Goal: Task Accomplishment & Management: Use online tool/utility

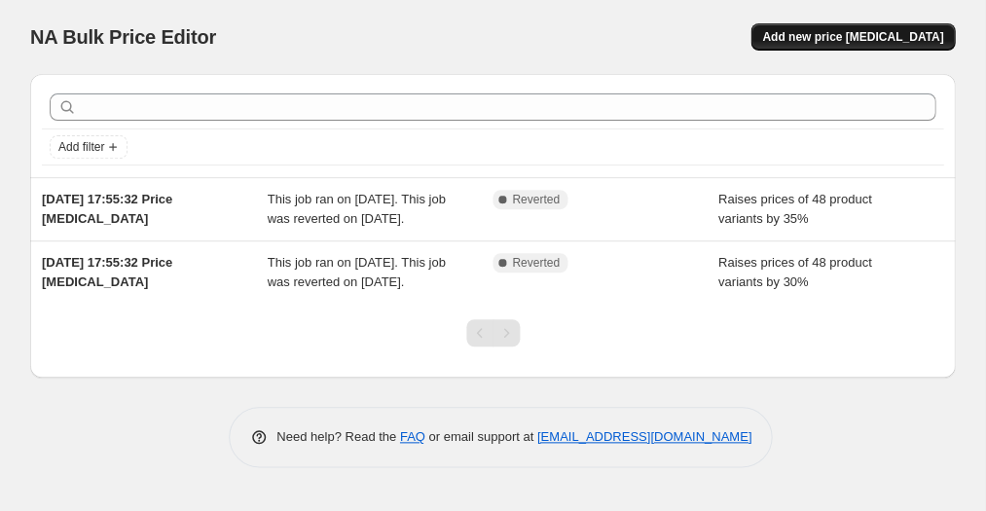
click at [861, 40] on span "Add new price [MEDICAL_DATA]" at bounding box center [852, 37] width 181 height 16
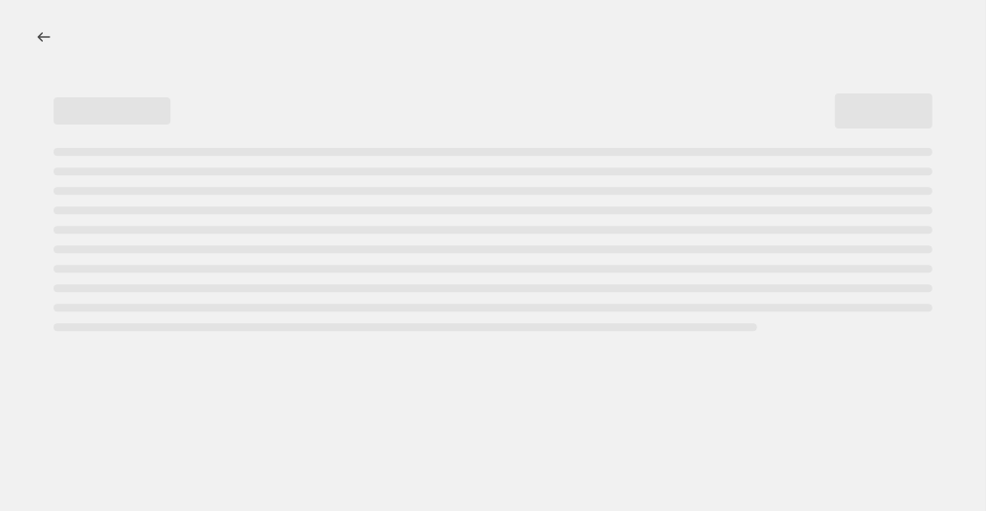
select select "percentage"
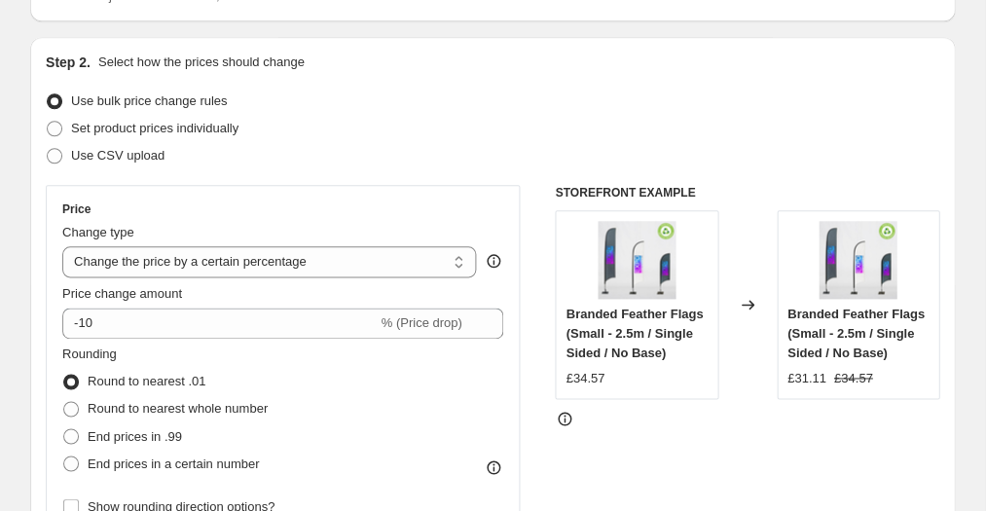
scroll to position [210, 0]
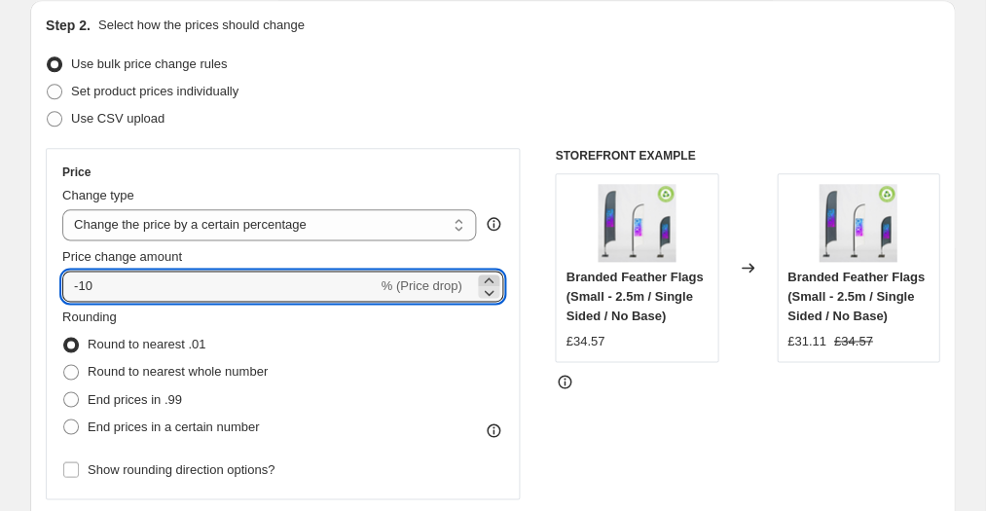
click at [487, 273] on icon at bounding box center [488, 280] width 19 height 19
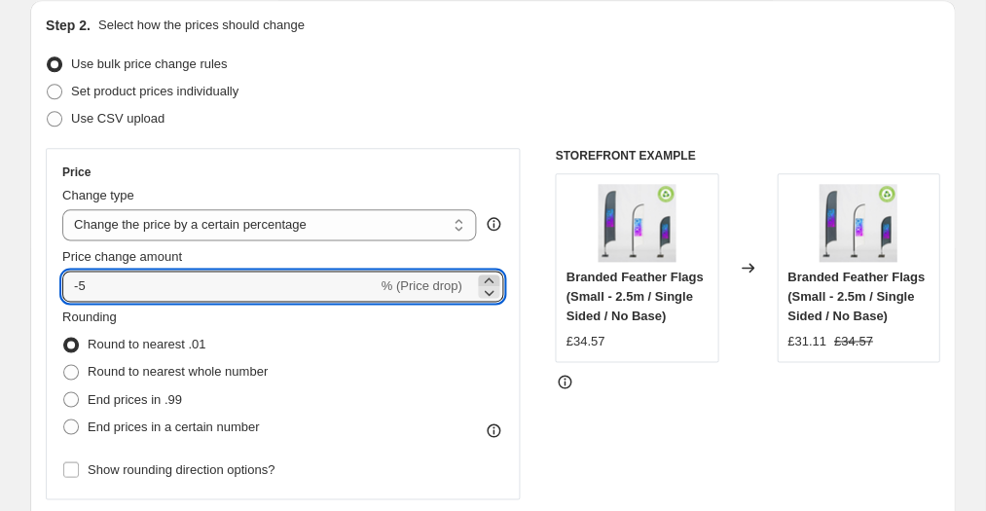
click at [487, 273] on icon at bounding box center [488, 280] width 19 height 19
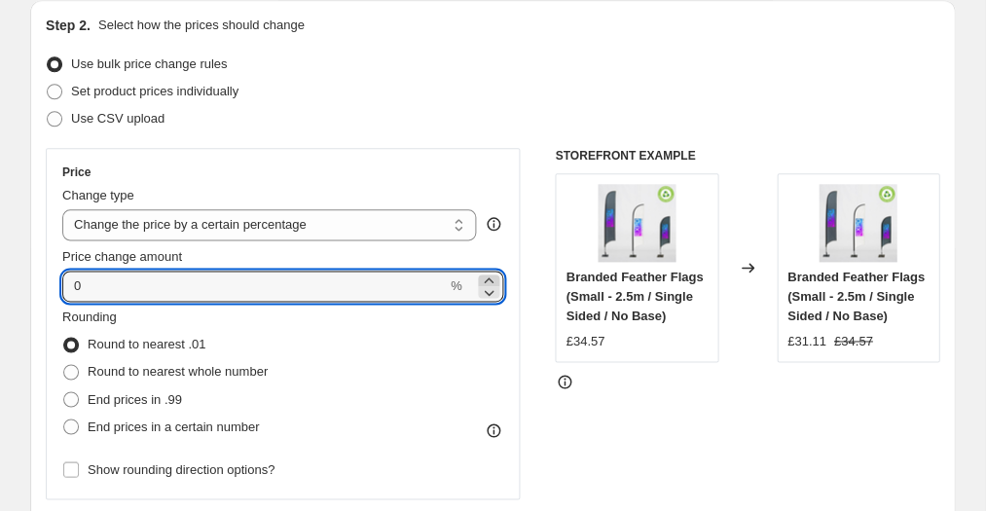
click at [487, 273] on icon at bounding box center [488, 280] width 19 height 19
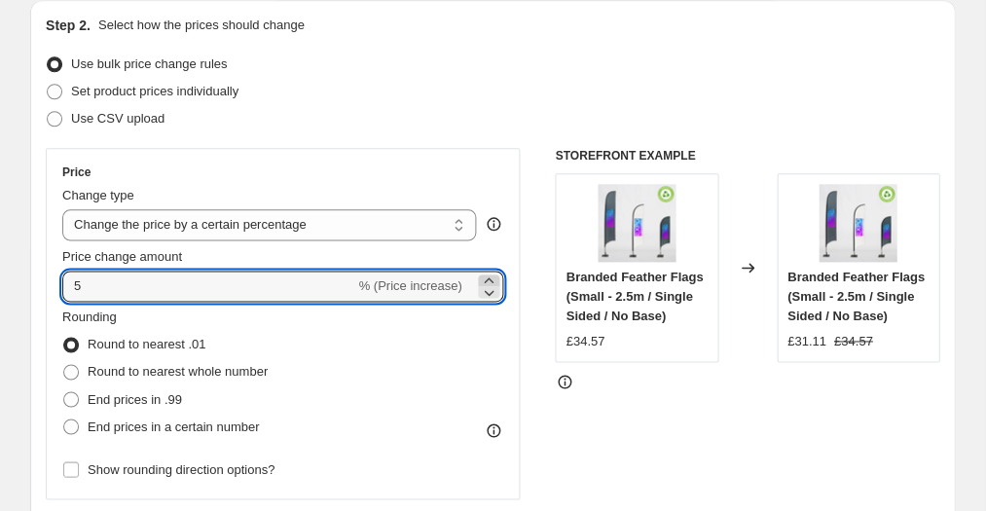
click at [487, 273] on icon at bounding box center [488, 280] width 19 height 19
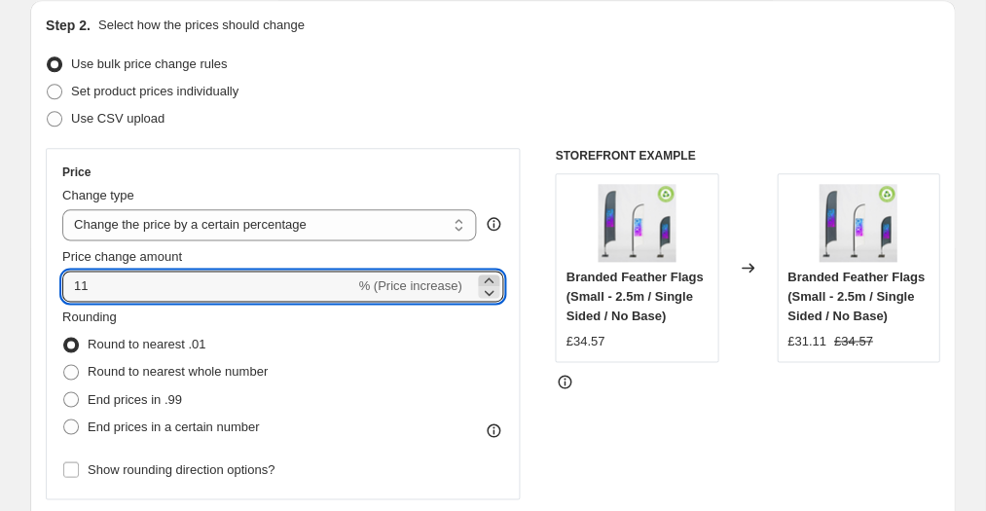
click at [487, 273] on icon at bounding box center [488, 280] width 19 height 19
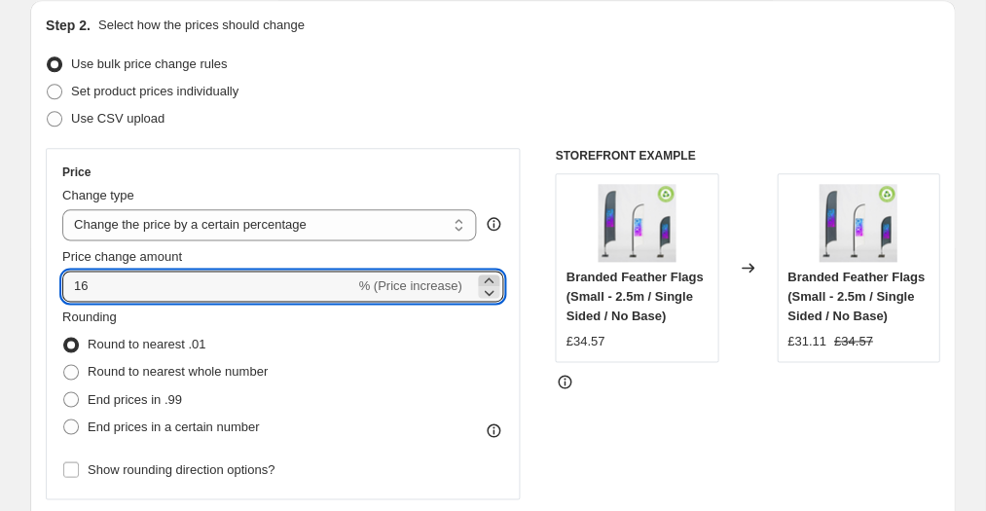
click at [487, 273] on icon at bounding box center [488, 280] width 19 height 19
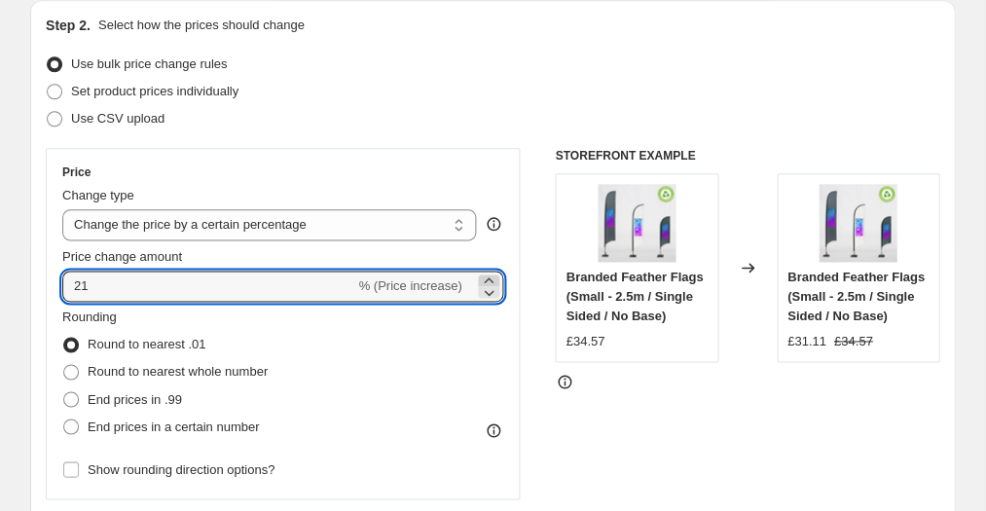
click at [487, 273] on icon at bounding box center [488, 280] width 19 height 19
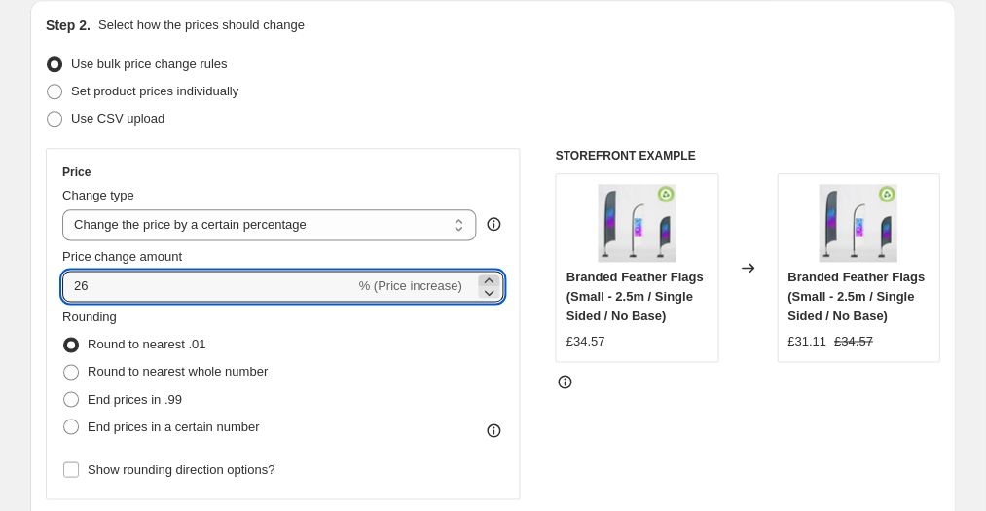
click at [487, 273] on icon at bounding box center [488, 280] width 19 height 19
type input "30"
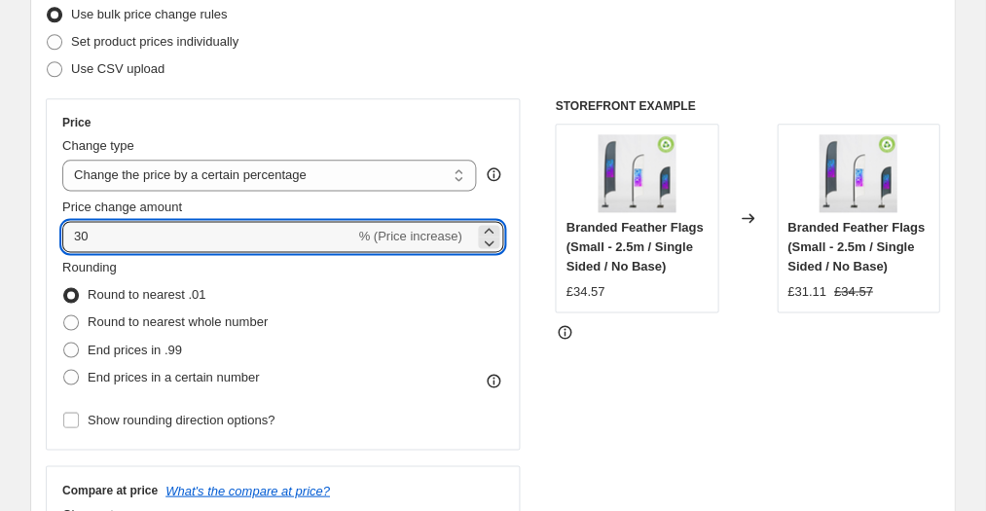
scroll to position [277, 0]
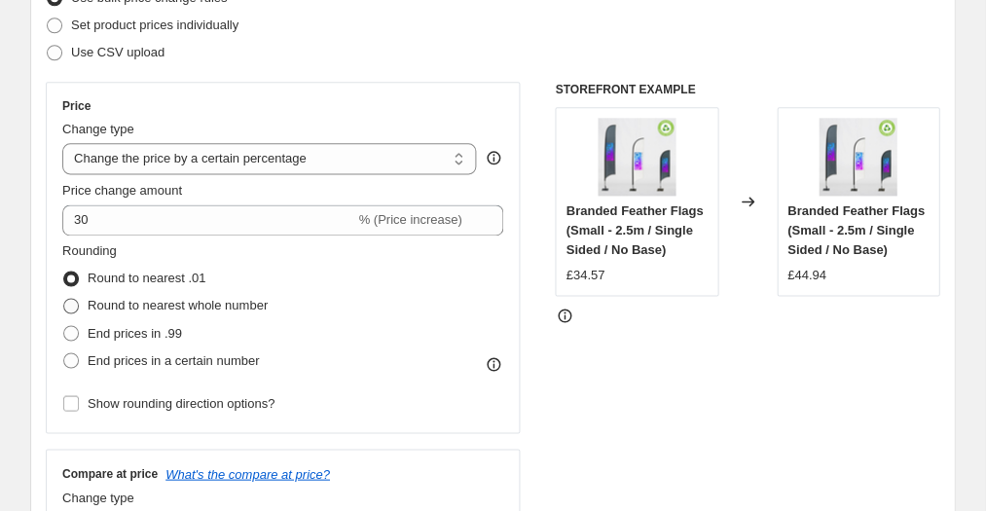
click at [76, 305] on span at bounding box center [71, 306] width 16 height 16
click at [64, 299] on input "Round to nearest whole number" at bounding box center [63, 298] width 1 height 1
radio input "true"
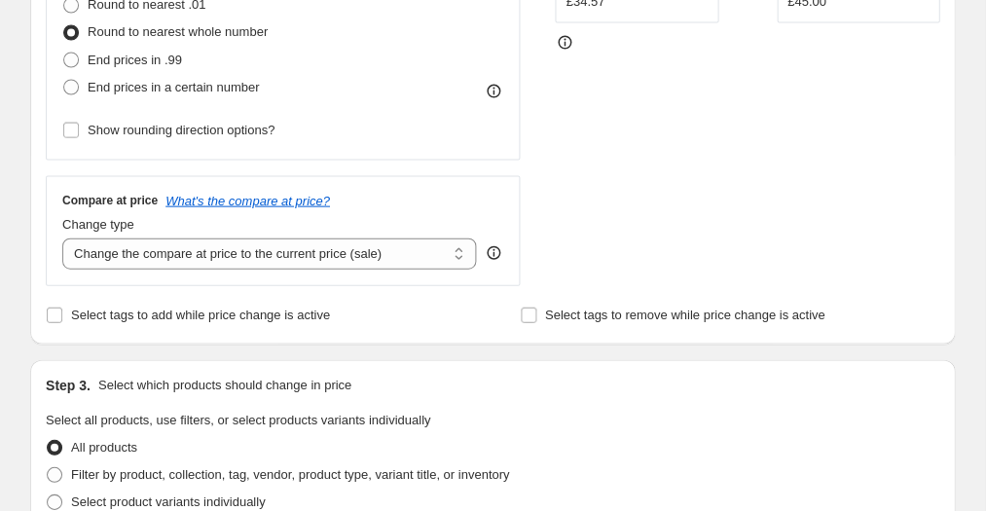
scroll to position [552, 0]
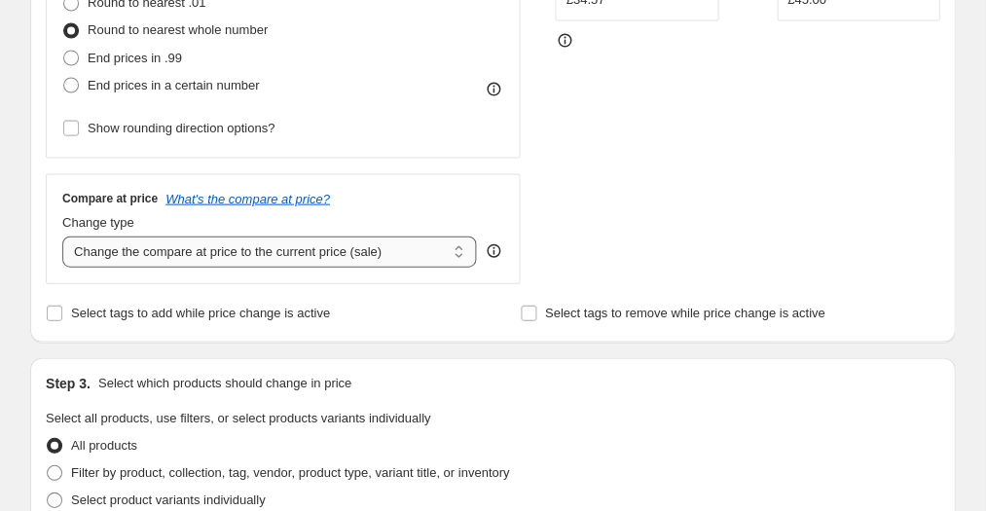
select select "percentage"
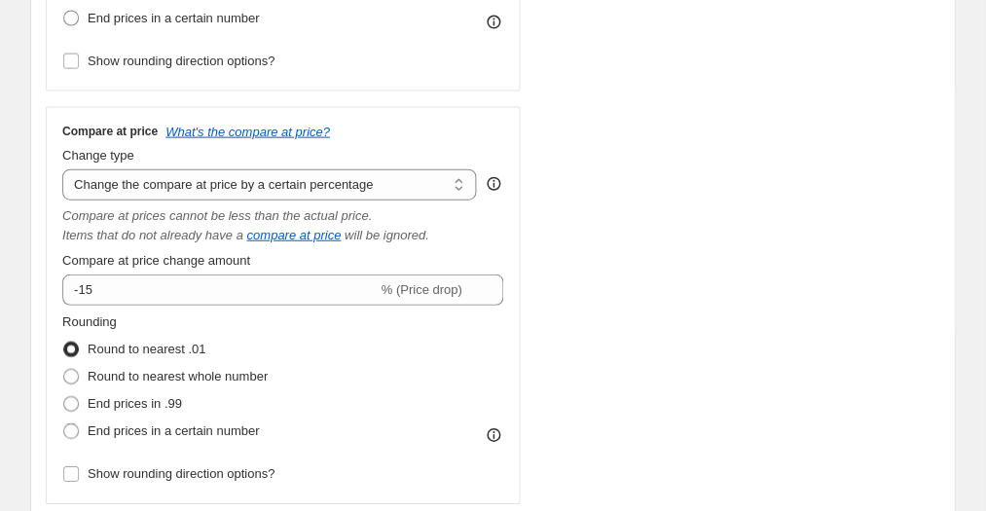
scroll to position [620, 0]
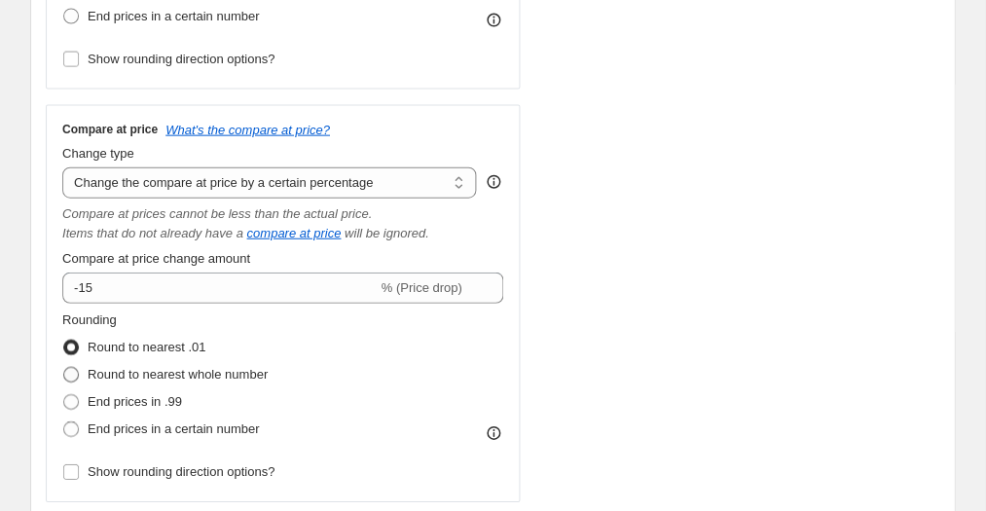
click at [72, 375] on span at bounding box center [71, 375] width 16 height 16
click at [64, 368] on input "Round to nearest whole number" at bounding box center [63, 367] width 1 height 1
radio input "true"
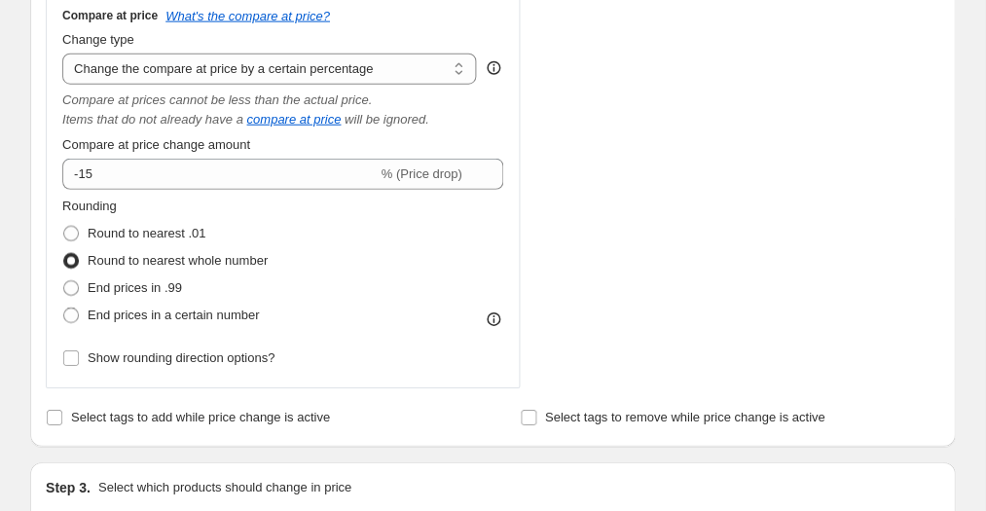
scroll to position [735, 0]
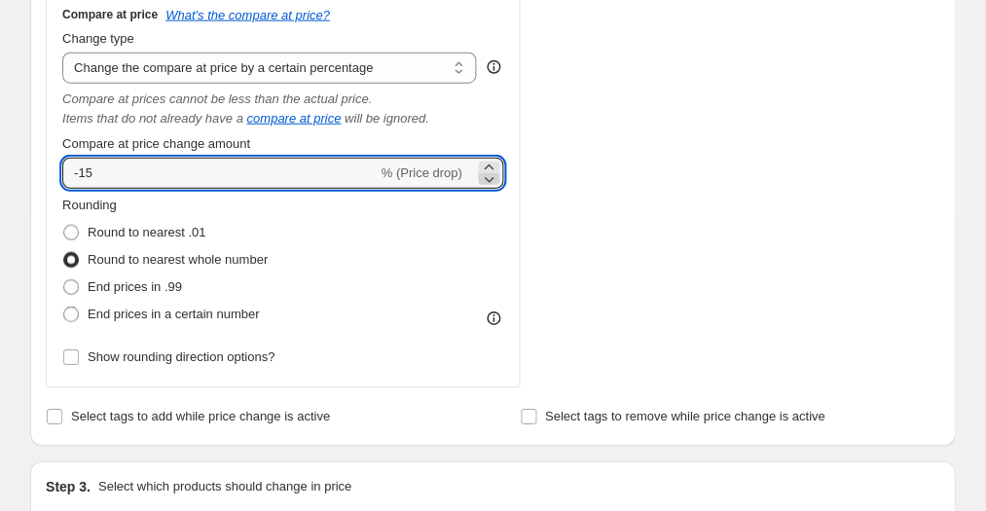
click at [491, 181] on icon at bounding box center [488, 178] width 19 height 19
click at [490, 181] on icon at bounding box center [488, 178] width 19 height 19
click at [490, 166] on icon at bounding box center [488, 167] width 9 height 5
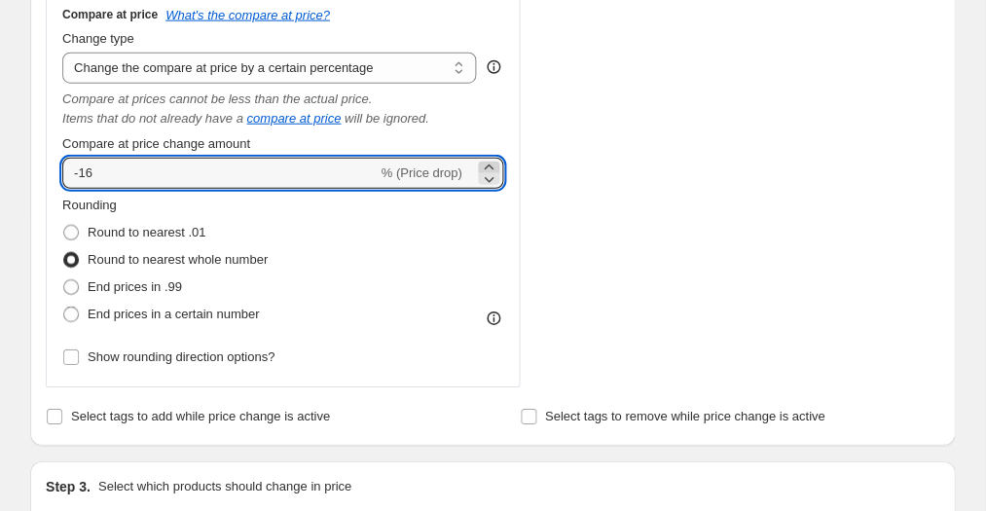
click at [490, 166] on icon at bounding box center [488, 167] width 9 height 5
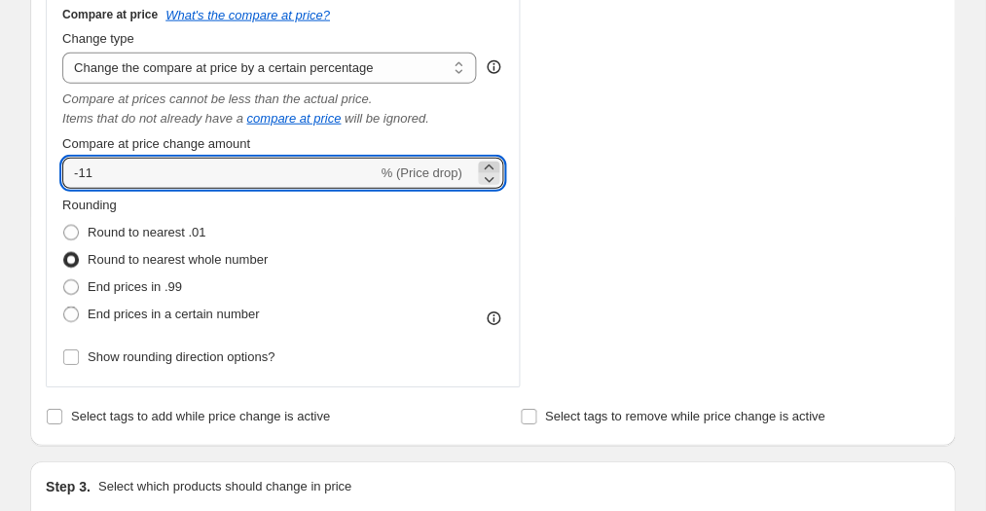
click at [490, 166] on icon at bounding box center [488, 167] width 9 height 5
click at [487, 174] on icon at bounding box center [488, 178] width 19 height 19
click at [488, 175] on icon at bounding box center [488, 178] width 19 height 19
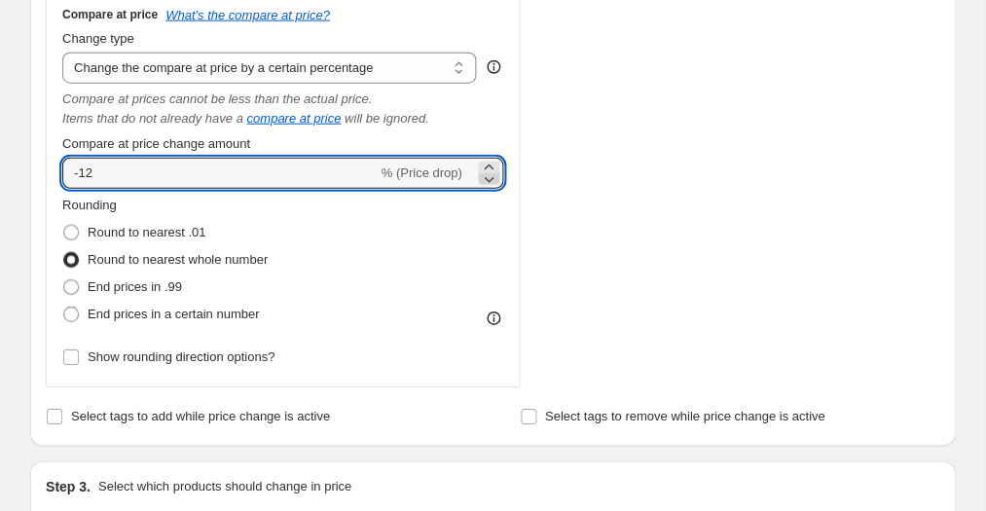
click at [488, 175] on icon at bounding box center [488, 178] width 19 height 19
type input "-15"
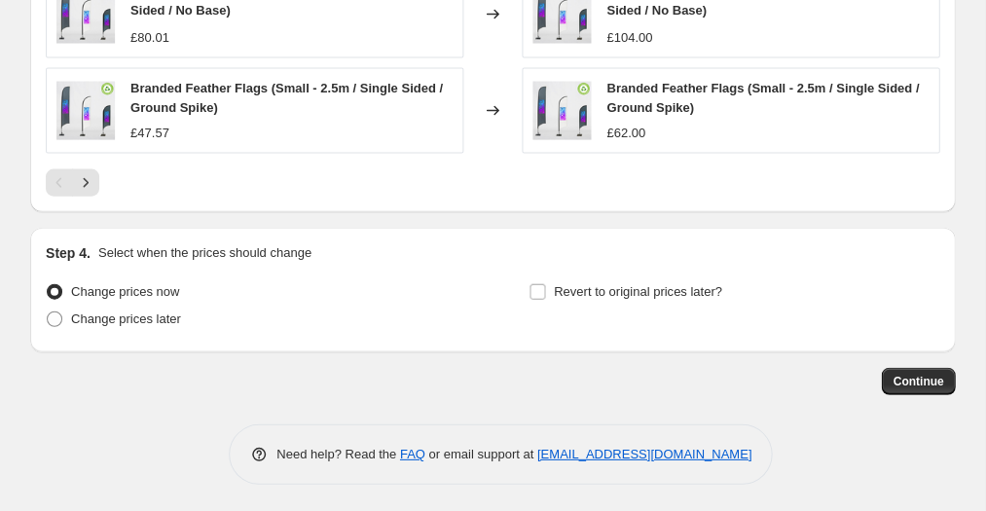
scroll to position [1751, 0]
click at [911, 382] on span "Continue" at bounding box center [918, 382] width 51 height 16
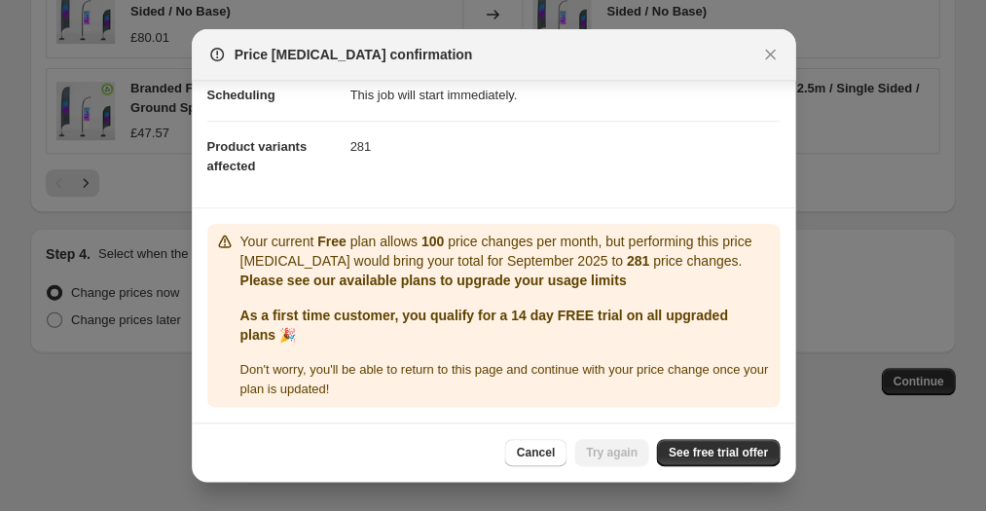
scroll to position [168, 0]
click at [698, 452] on span "See free trial offer" at bounding box center [717, 453] width 99 height 16
